Goal: Ask a question

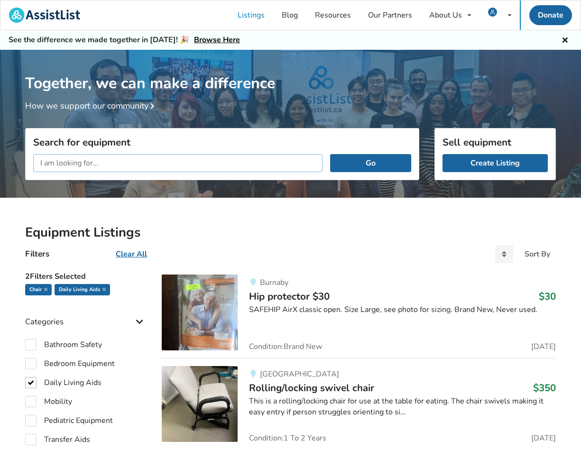
click at [200, 170] on input "text" at bounding box center [177, 163] width 289 height 18
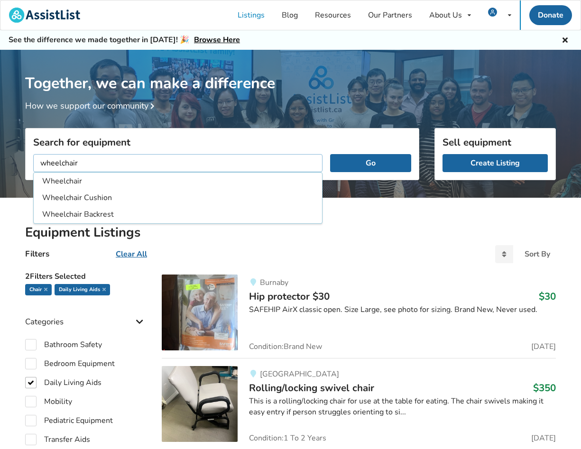
click at [330, 154] on button "Go" at bounding box center [370, 163] width 81 height 18
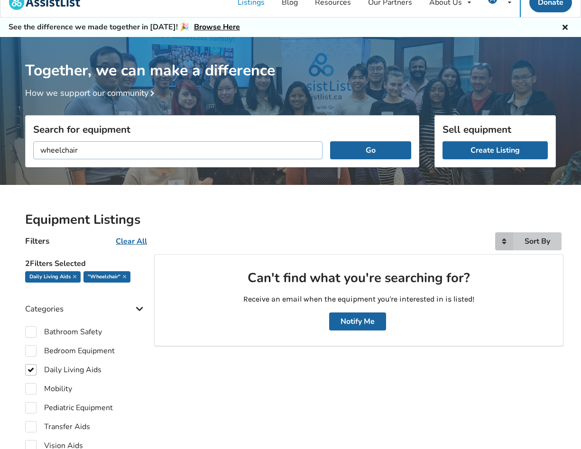
scroll to position [22, 0]
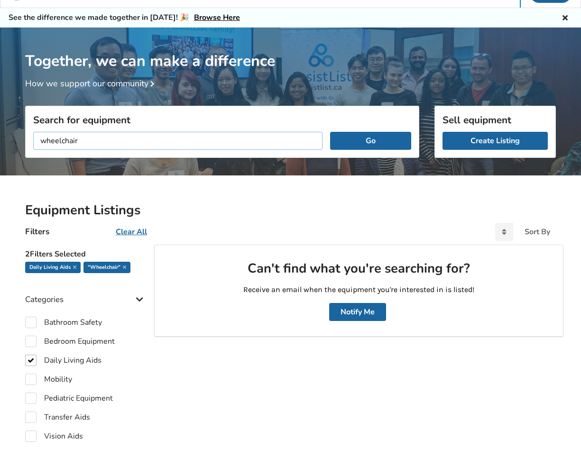
click at [61, 143] on input "wheelchair" at bounding box center [177, 141] width 289 height 18
type input "wheel chair"
click at [330, 132] on button "Go" at bounding box center [370, 141] width 81 height 18
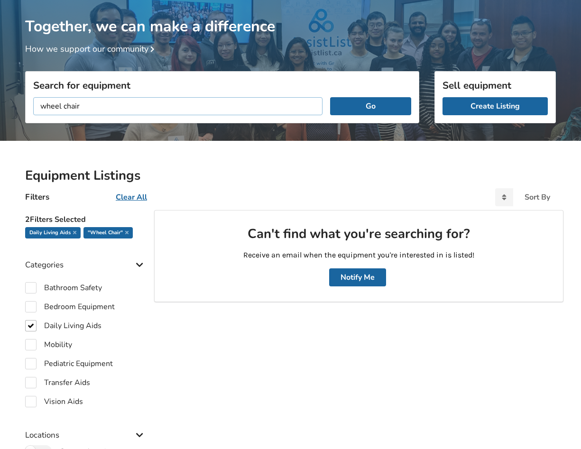
scroll to position [75, 0]
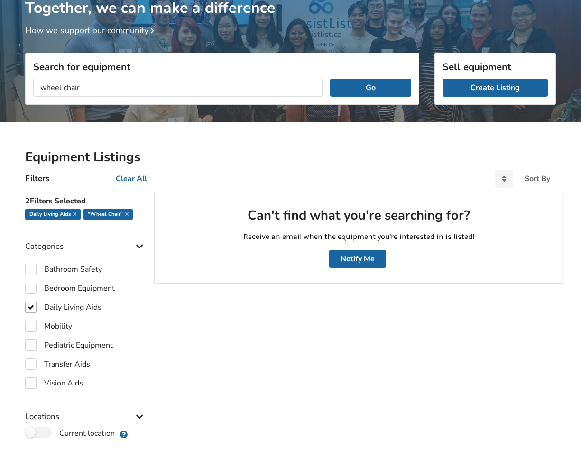
click at [128, 180] on u "Clear All" at bounding box center [131, 179] width 31 height 10
checkbox input "false"
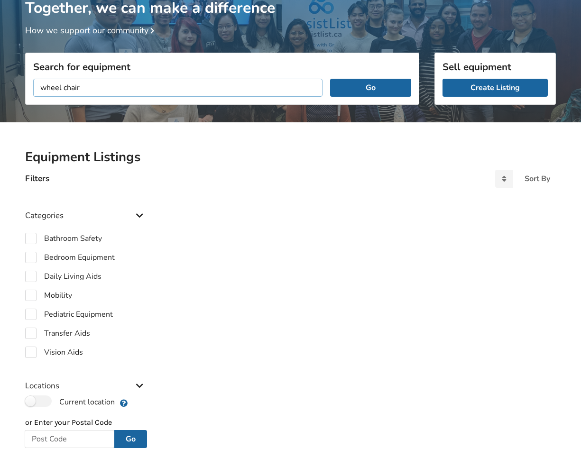
click at [137, 91] on input "wheel chair" at bounding box center [177, 88] width 289 height 18
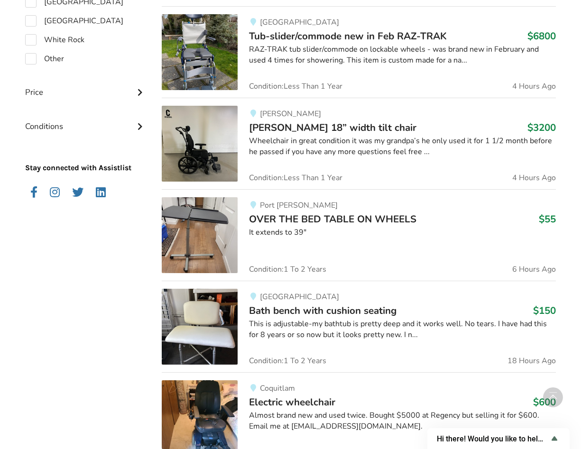
scroll to position [901, 0]
click at [318, 217] on span "OVER THE BED TABLE ON WHEELS" at bounding box center [332, 218] width 167 height 13
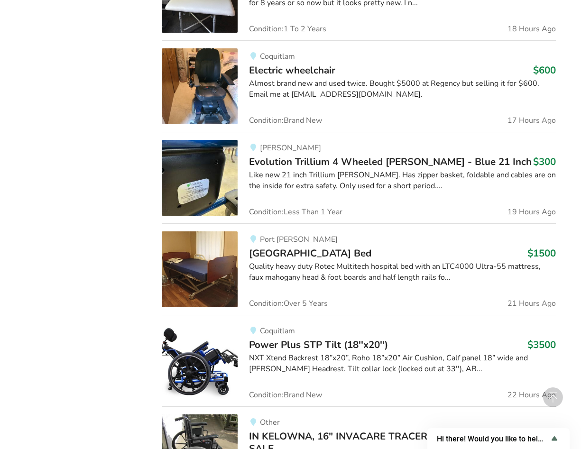
scroll to position [1340, 0]
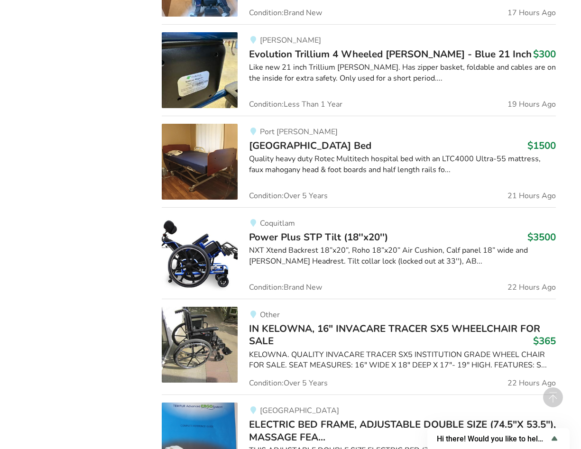
click at [325, 152] on span "[GEOGRAPHIC_DATA] Bed" at bounding box center [310, 145] width 122 height 13
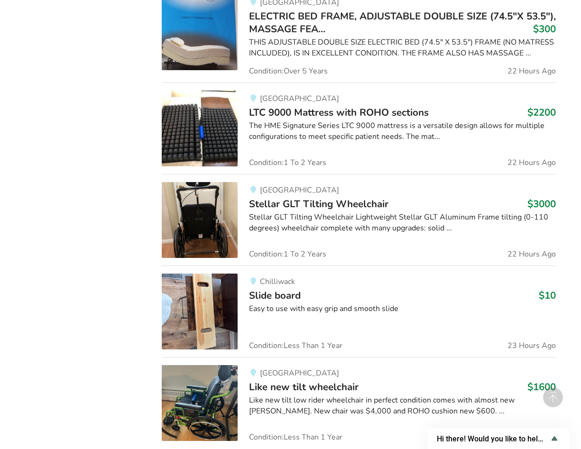
scroll to position [1749, 0]
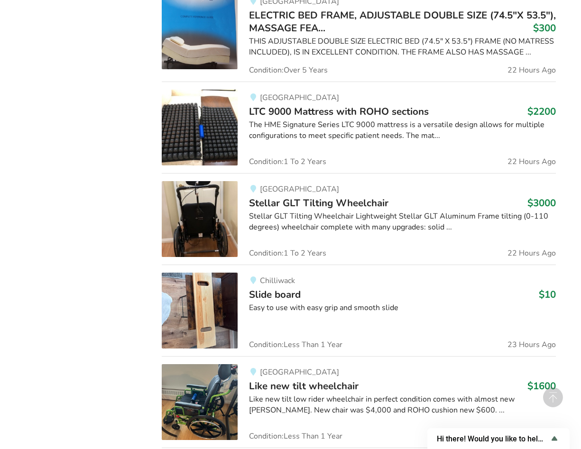
click at [312, 201] on span "Stellar GLT Tilting Wheelchair" at bounding box center [318, 202] width 139 height 13
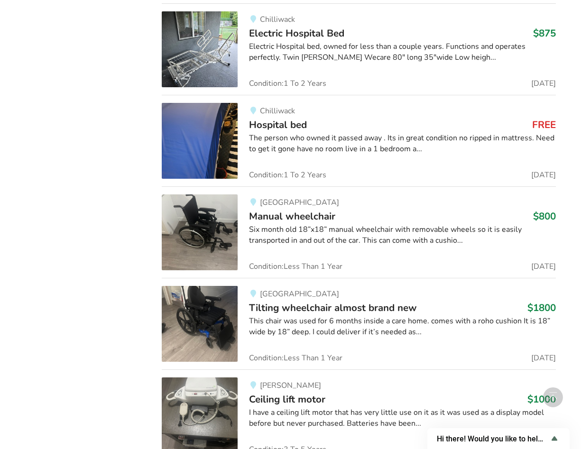
scroll to position [3569, 0]
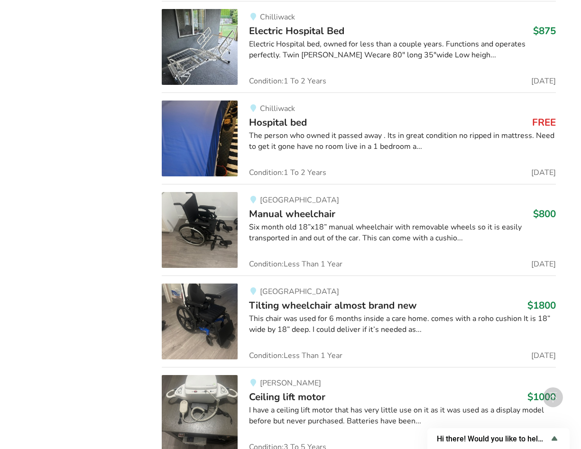
click at [299, 208] on span "Manual wheelchair" at bounding box center [292, 213] width 86 height 13
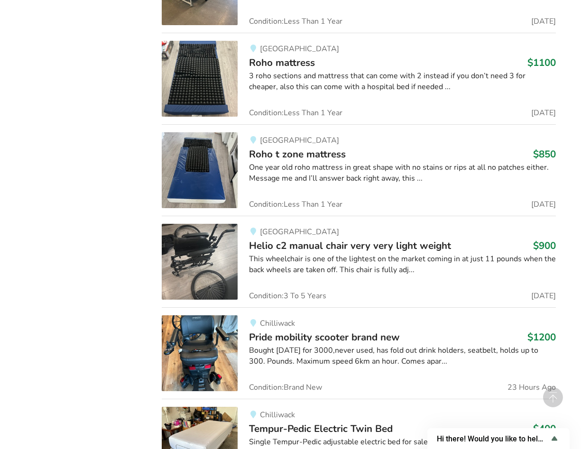
scroll to position [5201, 0]
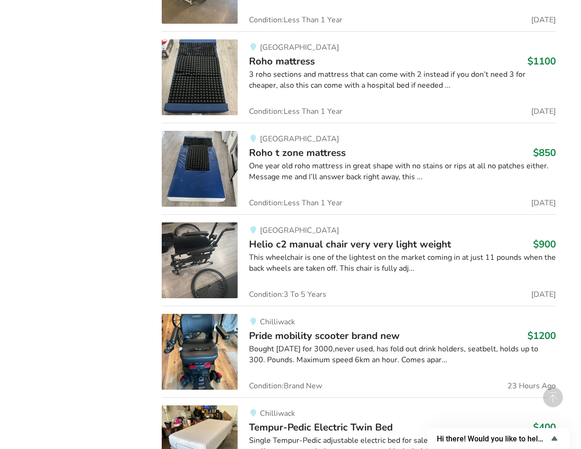
click at [298, 238] on span "Helio c2 manual chair very very light weight" at bounding box center [350, 244] width 202 height 13
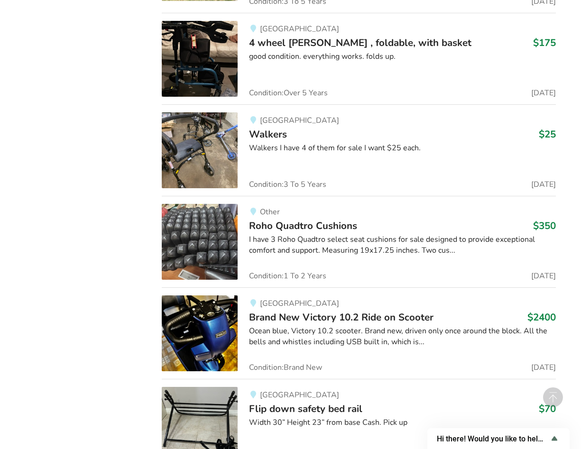
scroll to position [8009, 0]
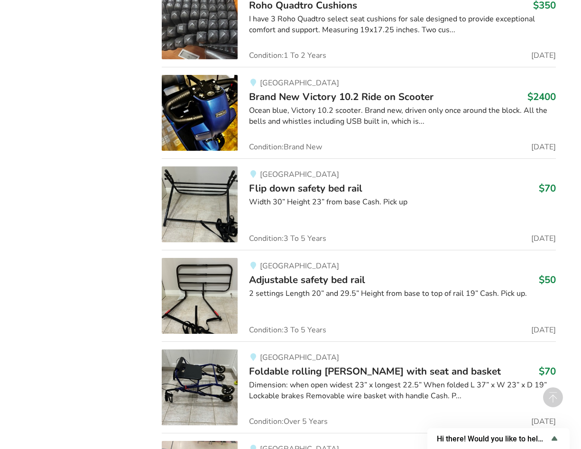
click at [335, 182] on span "Flip down safety bed rail" at bounding box center [305, 188] width 113 height 13
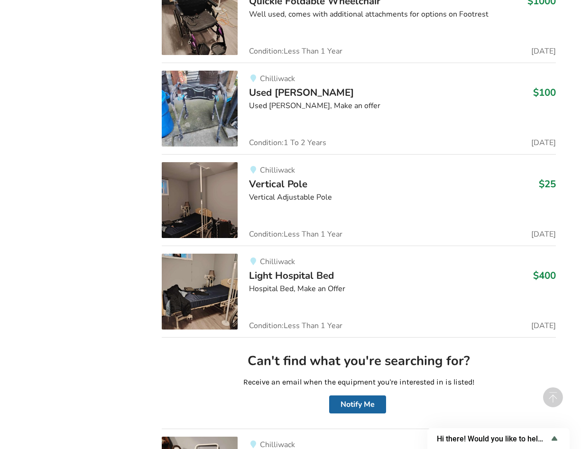
scroll to position [9201, 0]
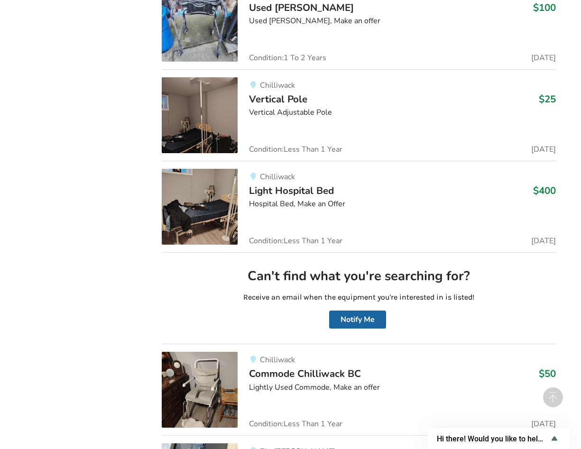
click at [292, 184] on span "Light Hospital Bed" at bounding box center [291, 190] width 85 height 13
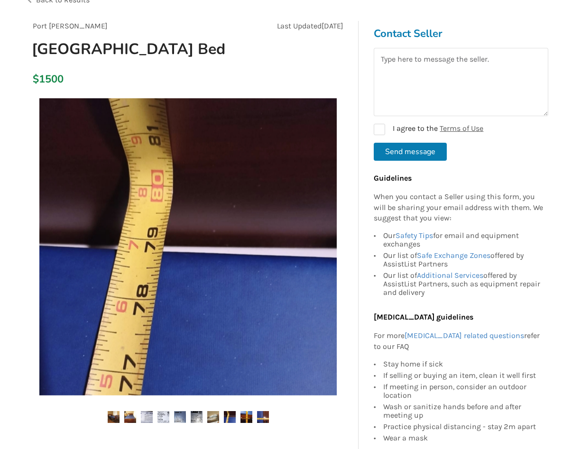
scroll to position [135, 0]
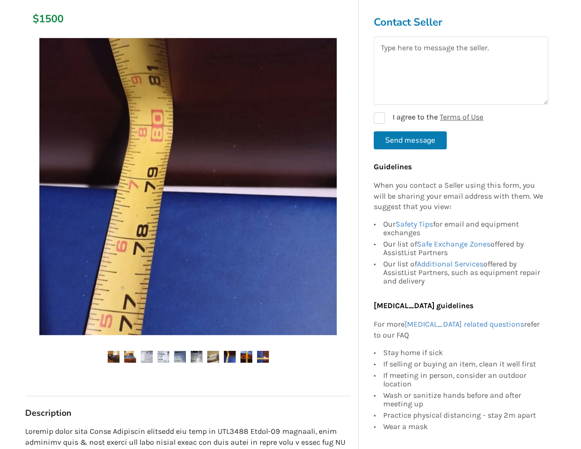
click at [125, 357] on img at bounding box center [130, 357] width 12 height 12
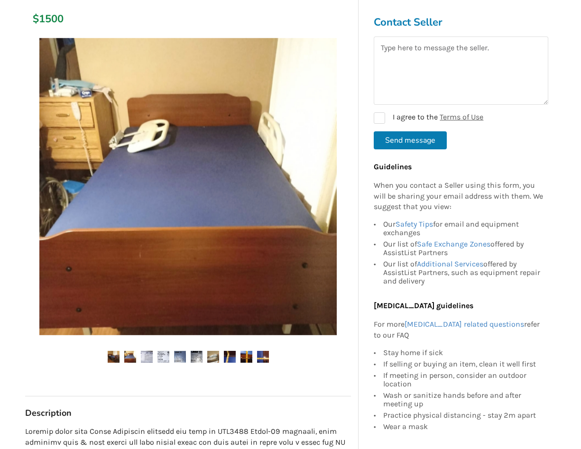
click at [152, 356] on ul at bounding box center [188, 357] width 326 height 13
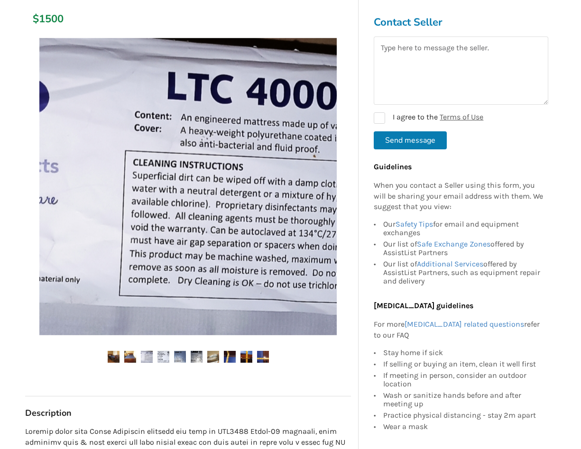
click at [184, 356] on img at bounding box center [180, 357] width 12 height 12
click at [218, 356] on img at bounding box center [213, 357] width 12 height 12
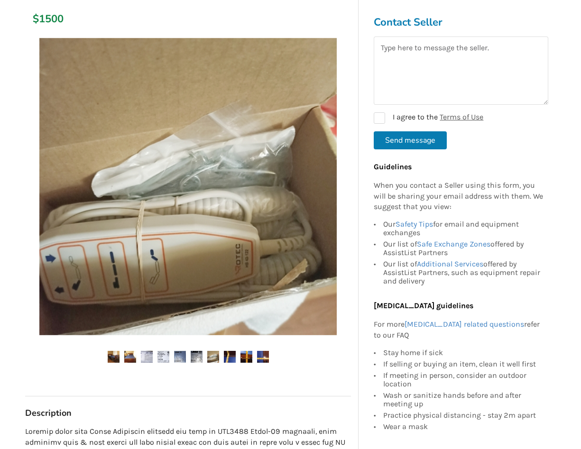
click at [229, 357] on img at bounding box center [230, 357] width 12 height 12
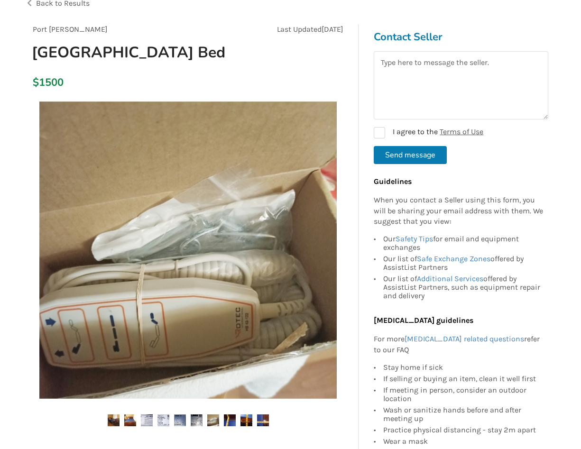
scroll to position [137, 0]
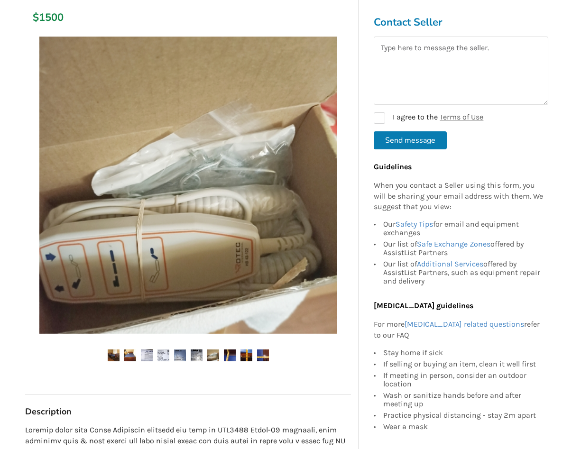
click at [251, 355] on img at bounding box center [246, 355] width 12 height 12
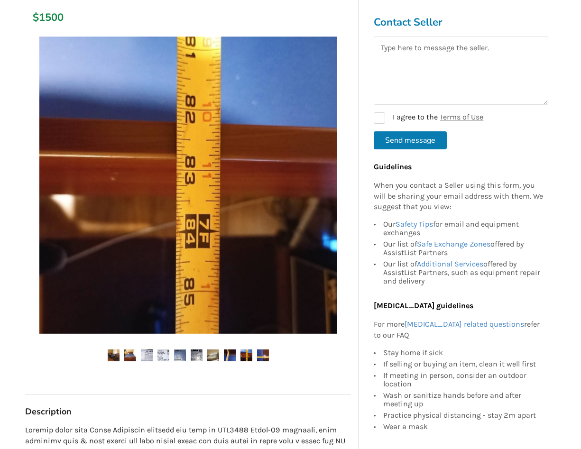
click at [262, 356] on img at bounding box center [263, 355] width 12 height 12
click at [263, 356] on img at bounding box center [263, 355] width 12 height 12
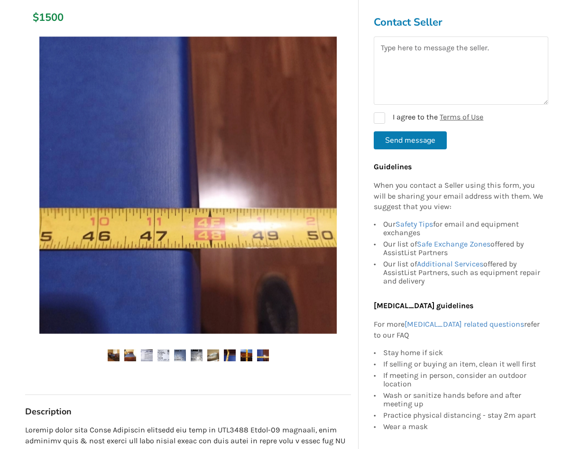
click at [113, 357] on img at bounding box center [114, 355] width 12 height 12
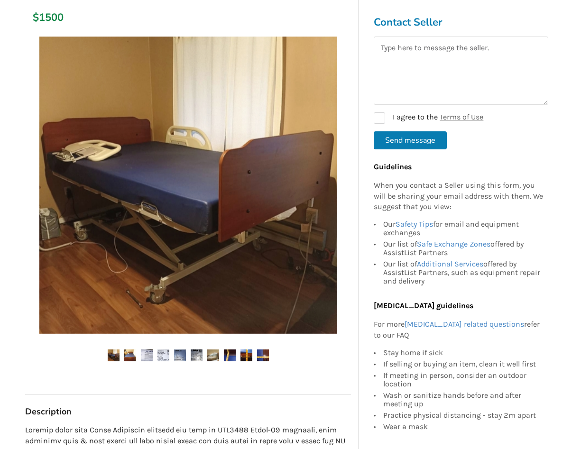
click at [130, 352] on img at bounding box center [130, 355] width 12 height 12
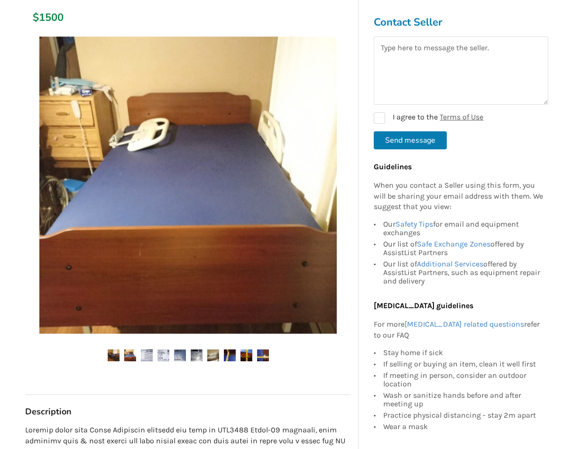
click at [229, 354] on img at bounding box center [230, 355] width 12 height 12
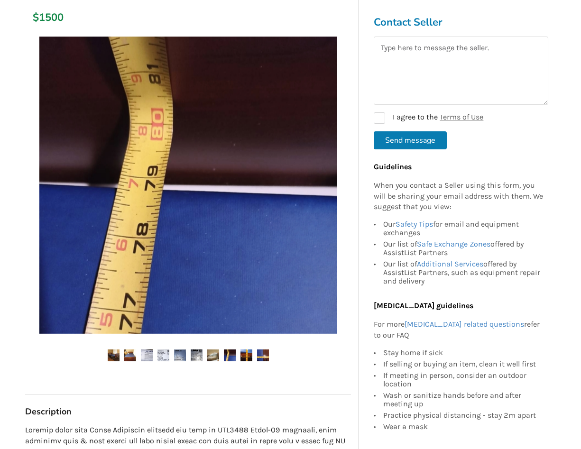
click at [249, 354] on img at bounding box center [246, 355] width 12 height 12
click at [266, 355] on img at bounding box center [263, 355] width 12 height 12
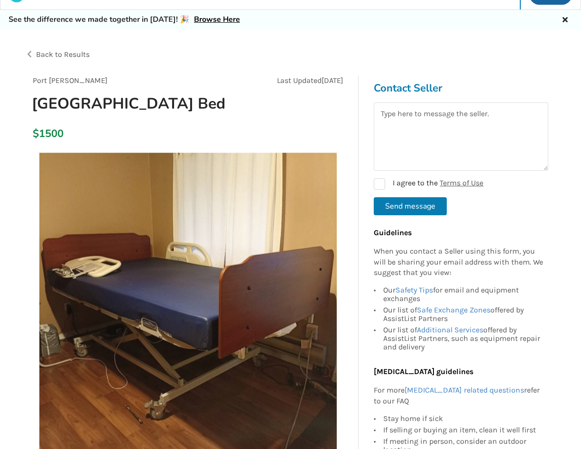
scroll to position [0, 0]
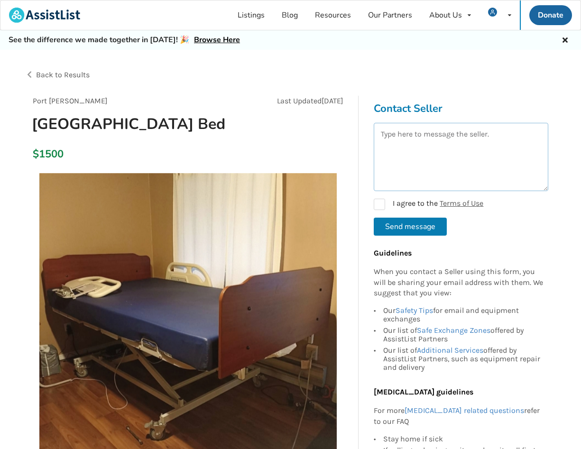
click at [464, 142] on textarea at bounding box center [461, 157] width 174 height 68
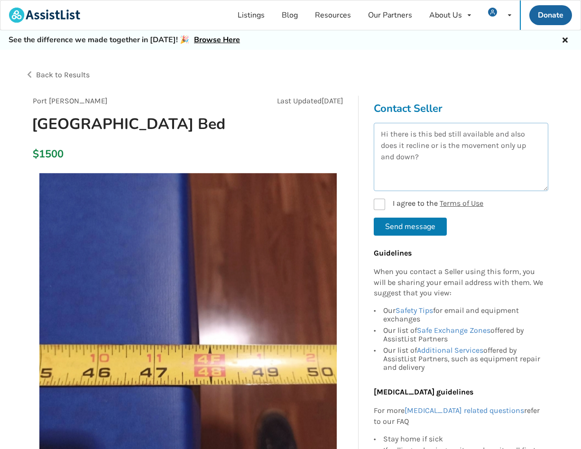
type textarea "Hi there is this bed still available and also does it recline or is the movemen…"
click at [381, 204] on label "I agree to the Terms of Use" at bounding box center [429, 204] width 110 height 11
click at [396, 226] on button "Send message" at bounding box center [410, 227] width 73 height 18
checkbox input "false"
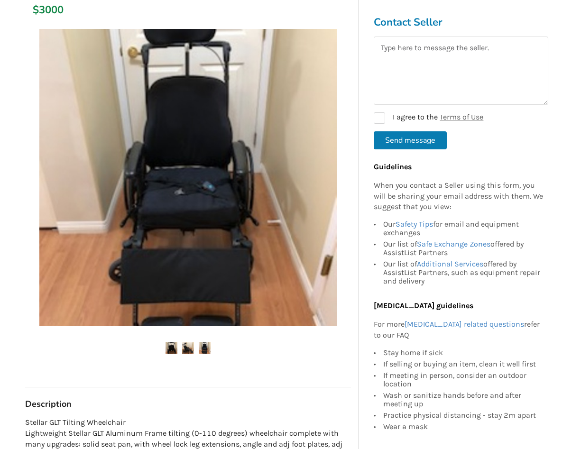
scroll to position [255, 0]
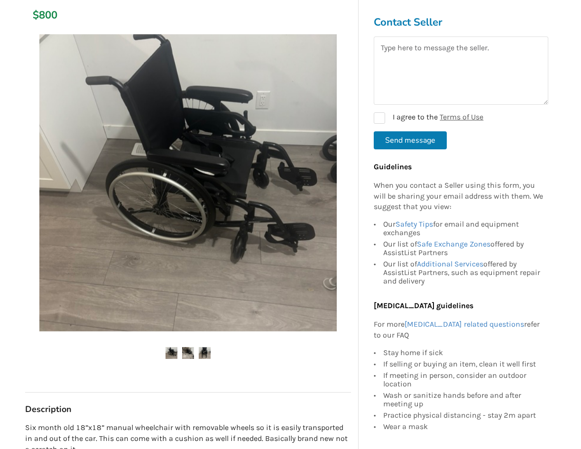
scroll to position [194, 0]
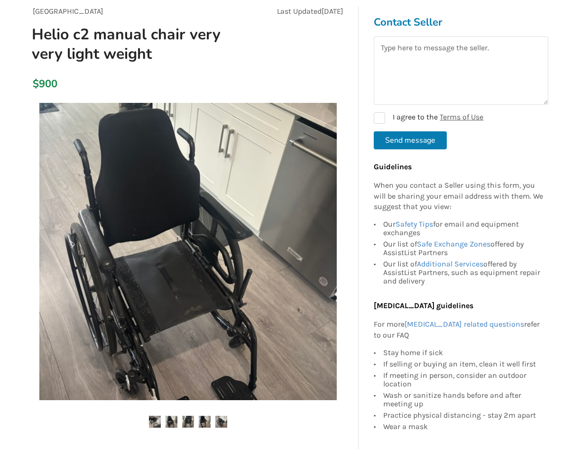
scroll to position [91, 0]
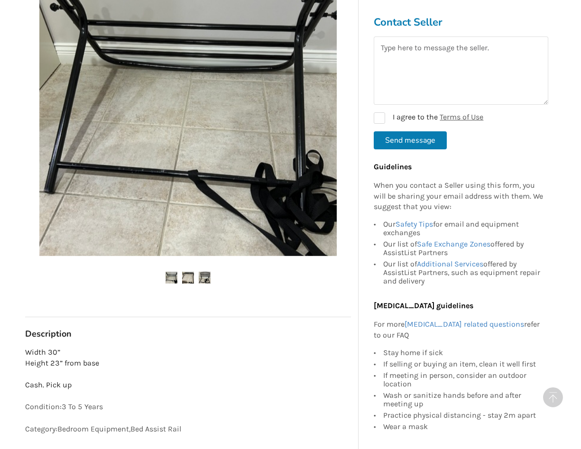
scroll to position [292, 0]
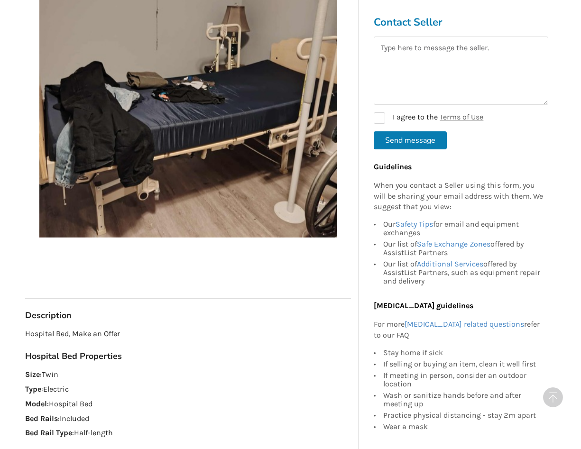
scroll to position [203, 0]
